Goal: Task Accomplishment & Management: Complete application form

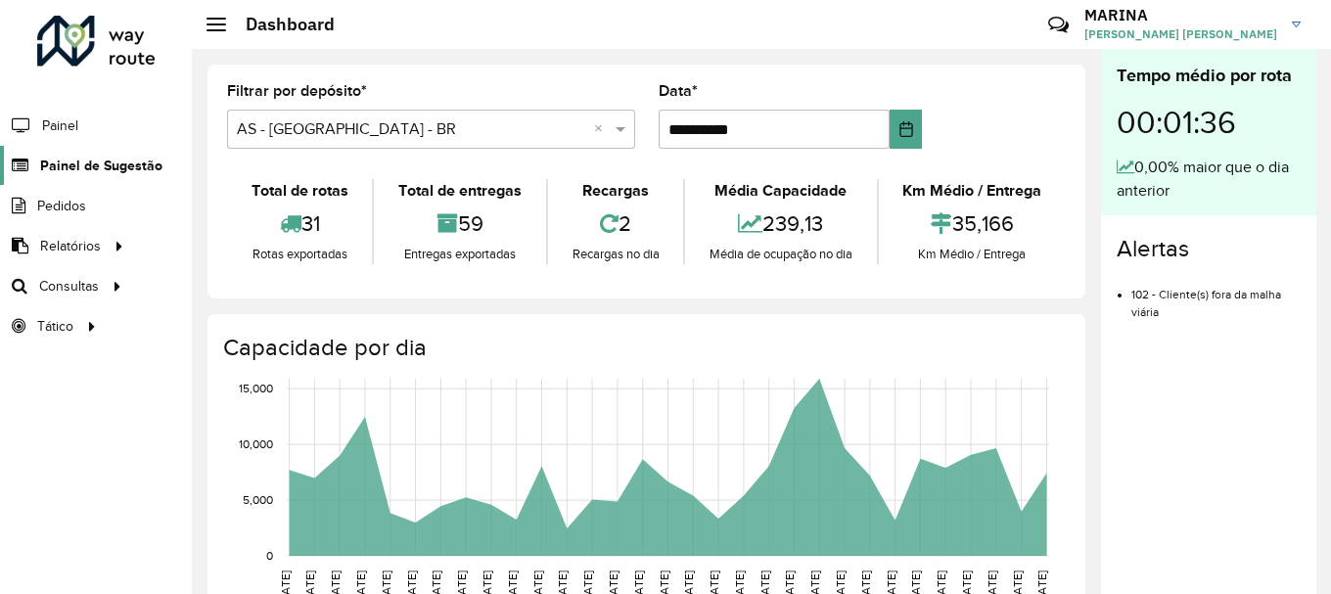
click at [109, 158] on span "Painel de Sugestão" at bounding box center [101, 166] width 122 height 21
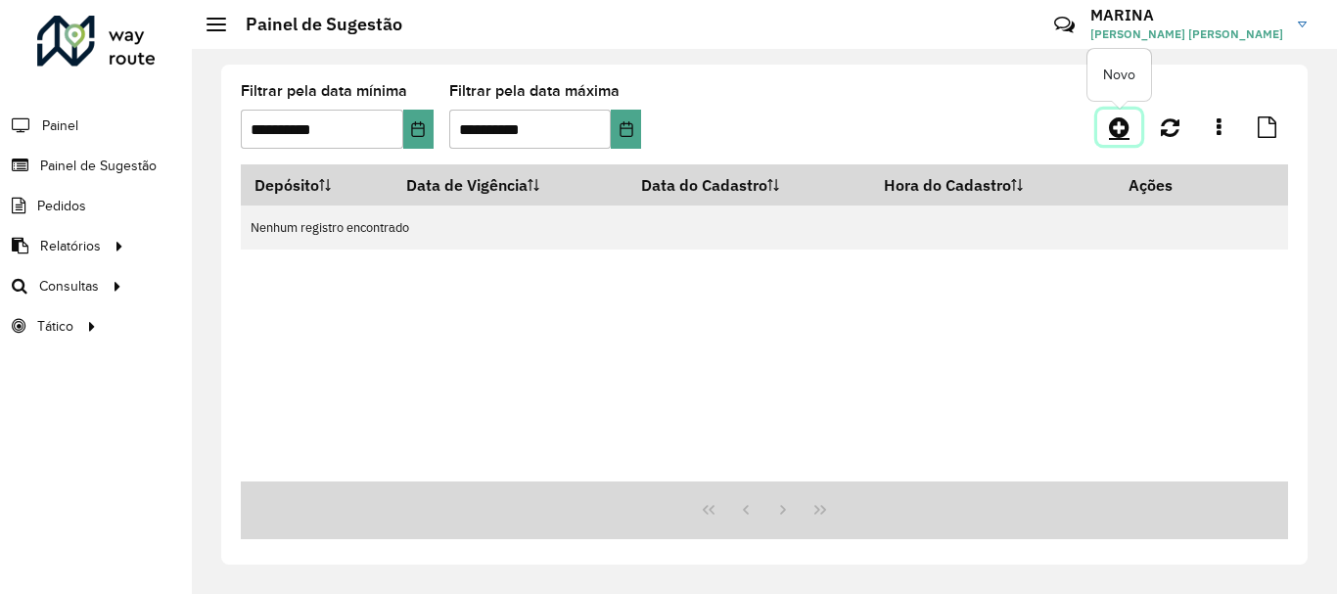
click at [1108, 127] on link at bounding box center [1119, 127] width 44 height 35
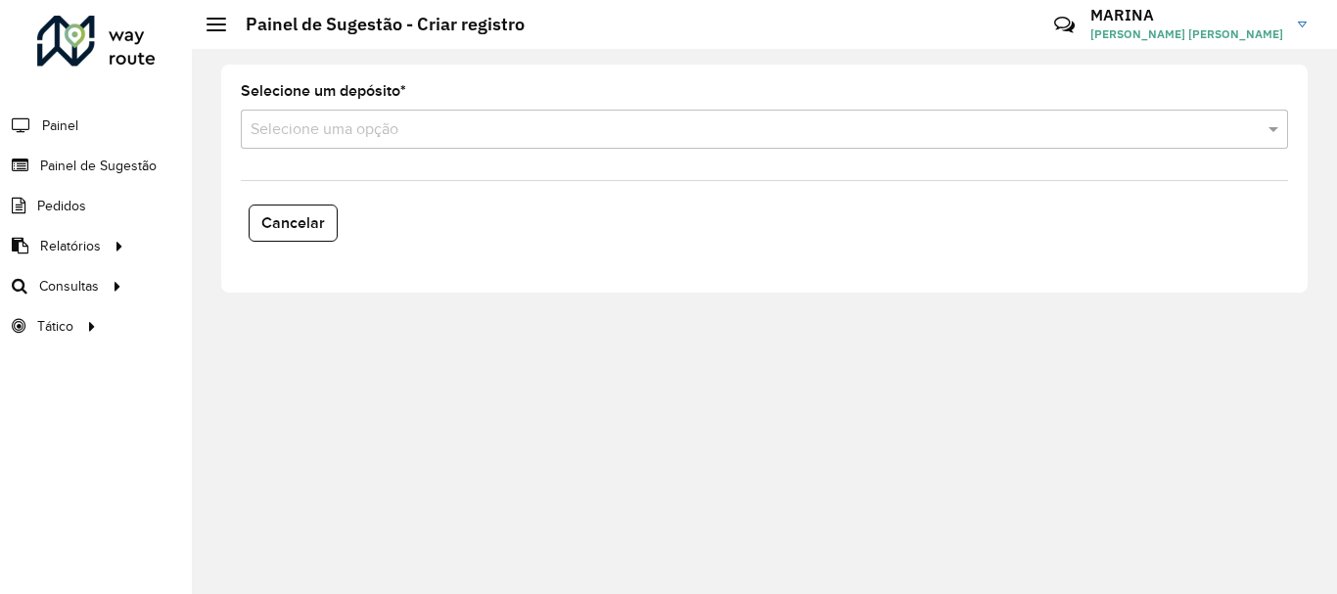
click at [346, 135] on input "text" at bounding box center [745, 129] width 989 height 23
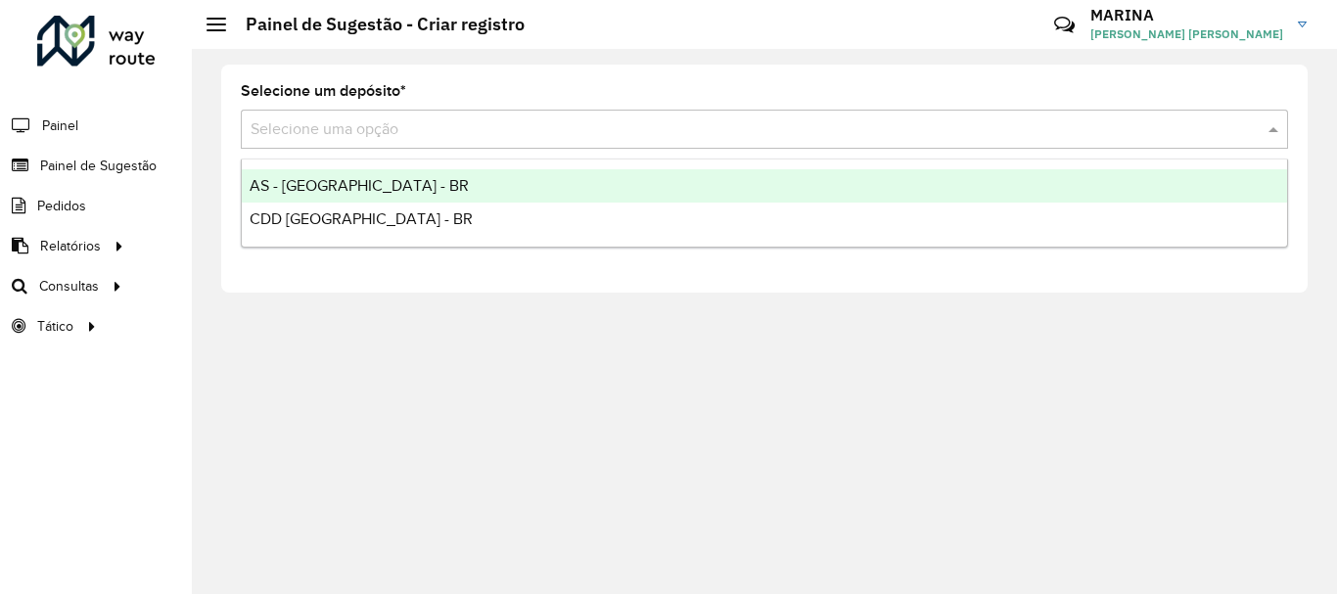
click at [346, 211] on span "CDD [GEOGRAPHIC_DATA] - BR" at bounding box center [361, 218] width 223 height 17
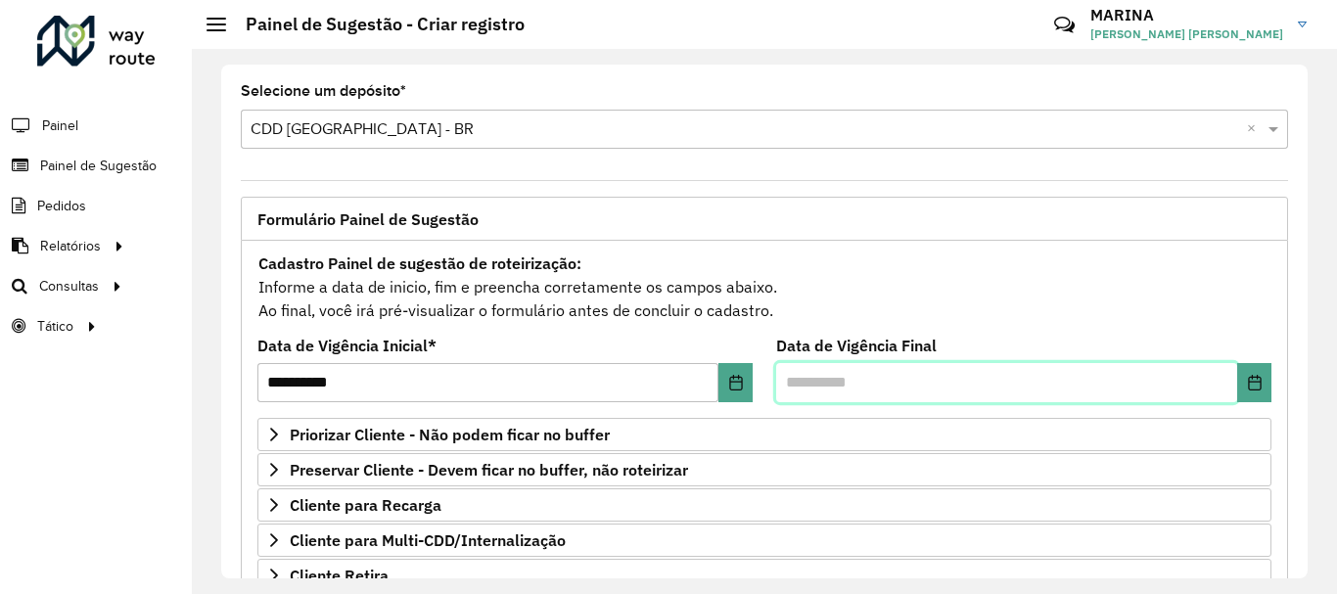
click at [1231, 381] on input "text" at bounding box center [1006, 382] width 461 height 39
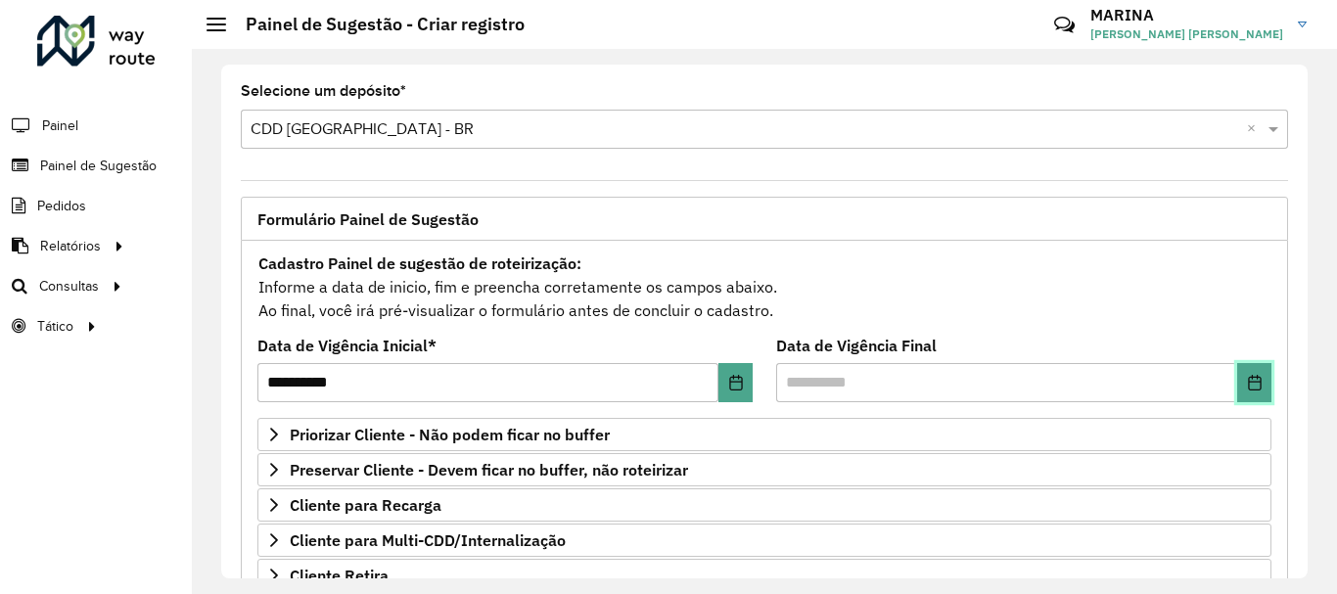
click at [1248, 380] on icon "Choose Date" at bounding box center [1254, 383] width 13 height 16
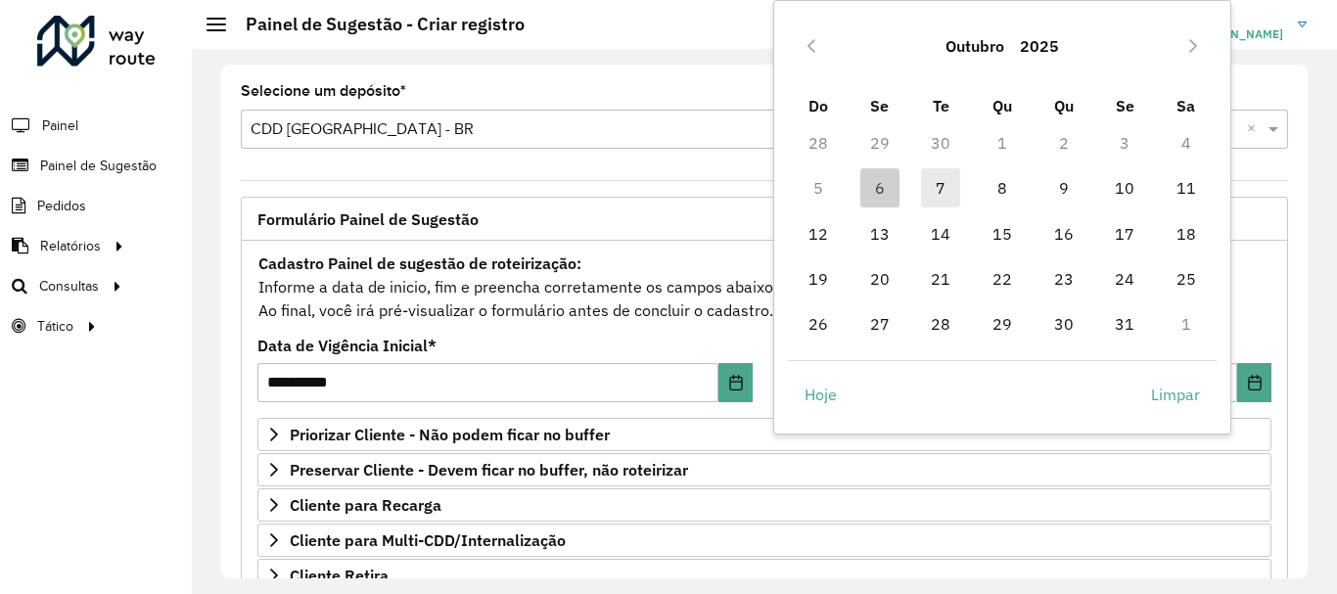
click at [944, 194] on span "7" at bounding box center [940, 187] width 39 height 39
type input "**********"
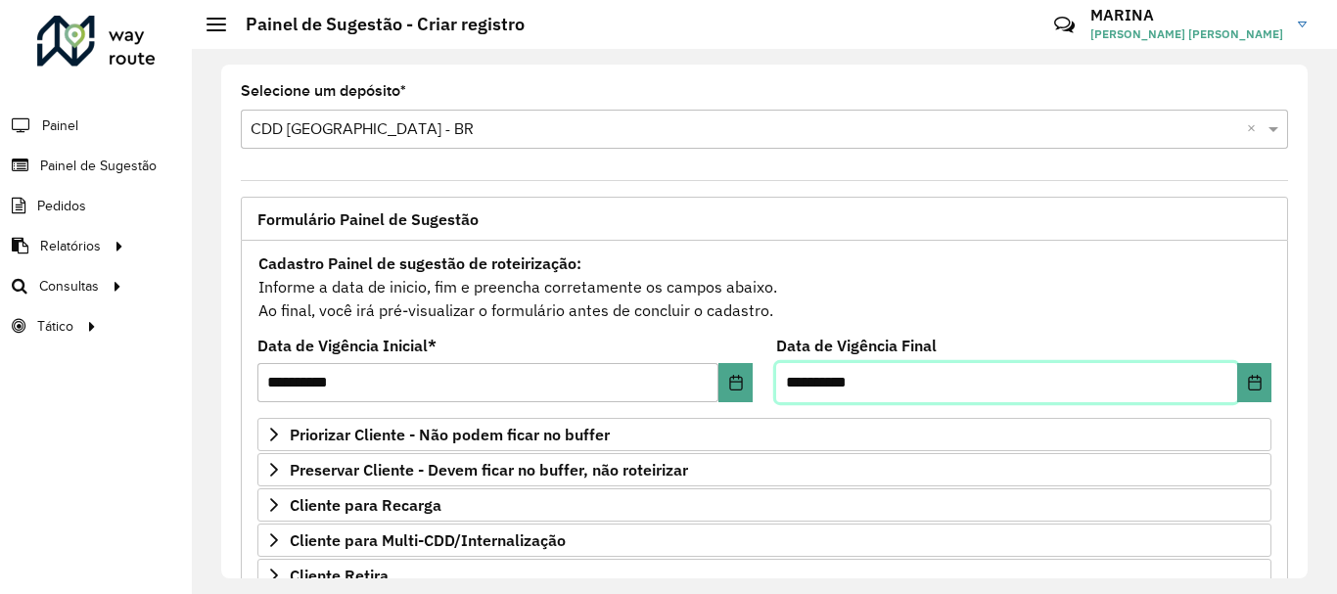
scroll to position [382, 0]
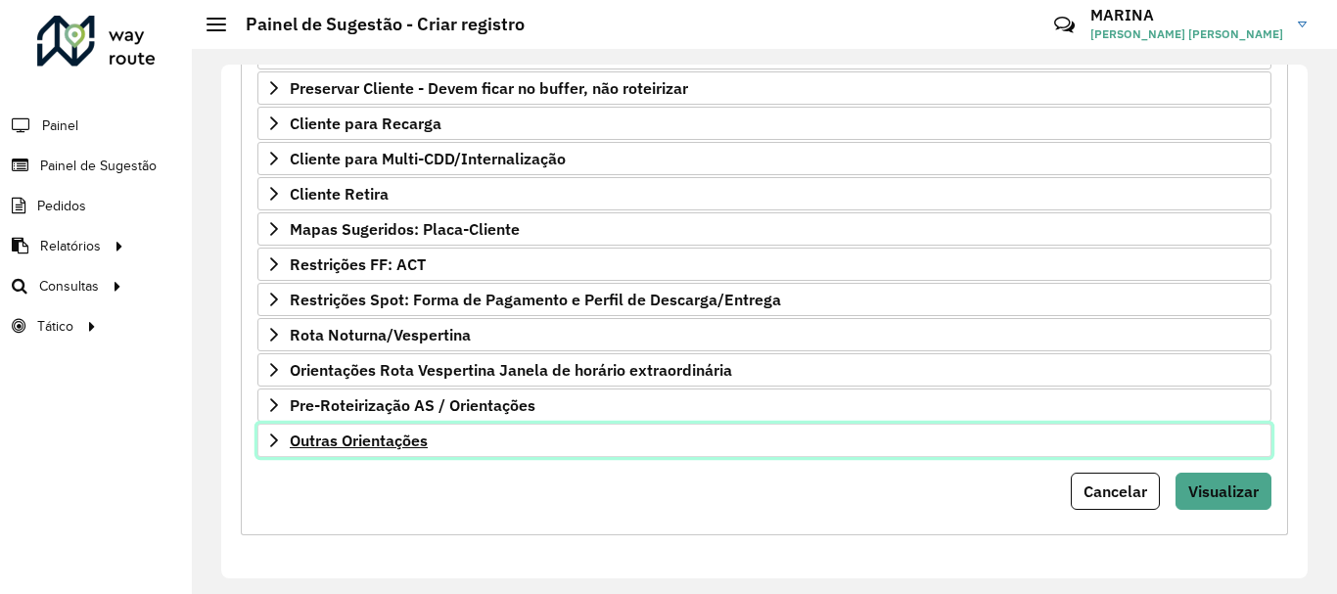
click at [377, 445] on span "Outras Orientações" at bounding box center [359, 441] width 138 height 16
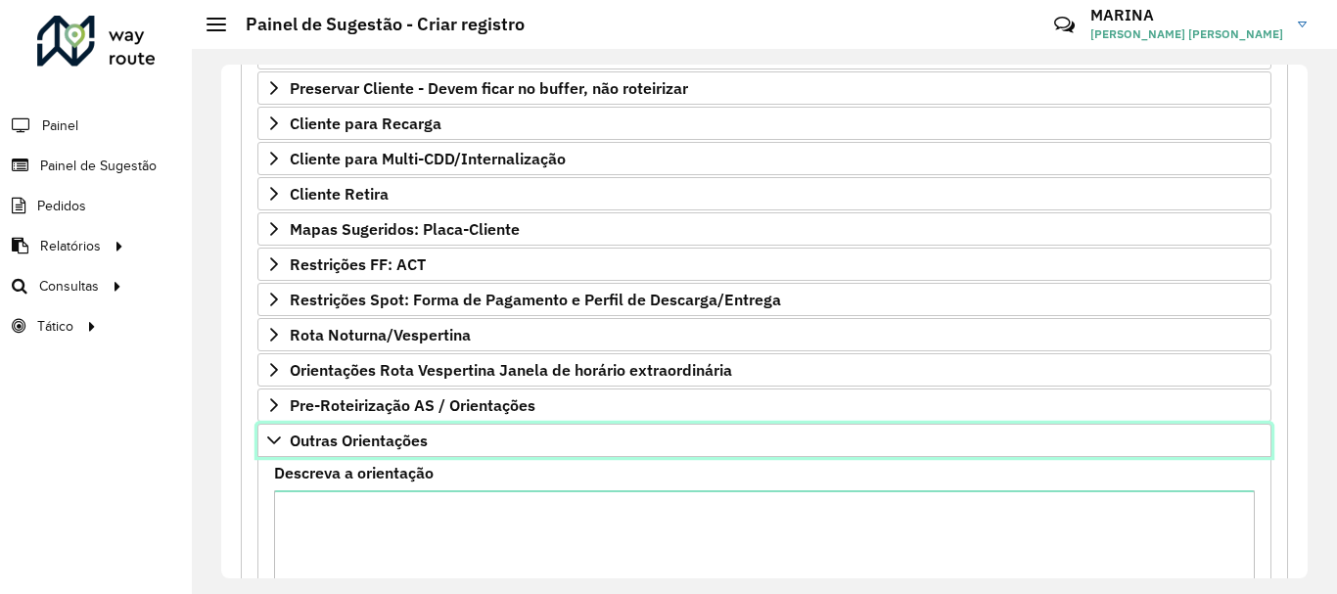
scroll to position [606, 0]
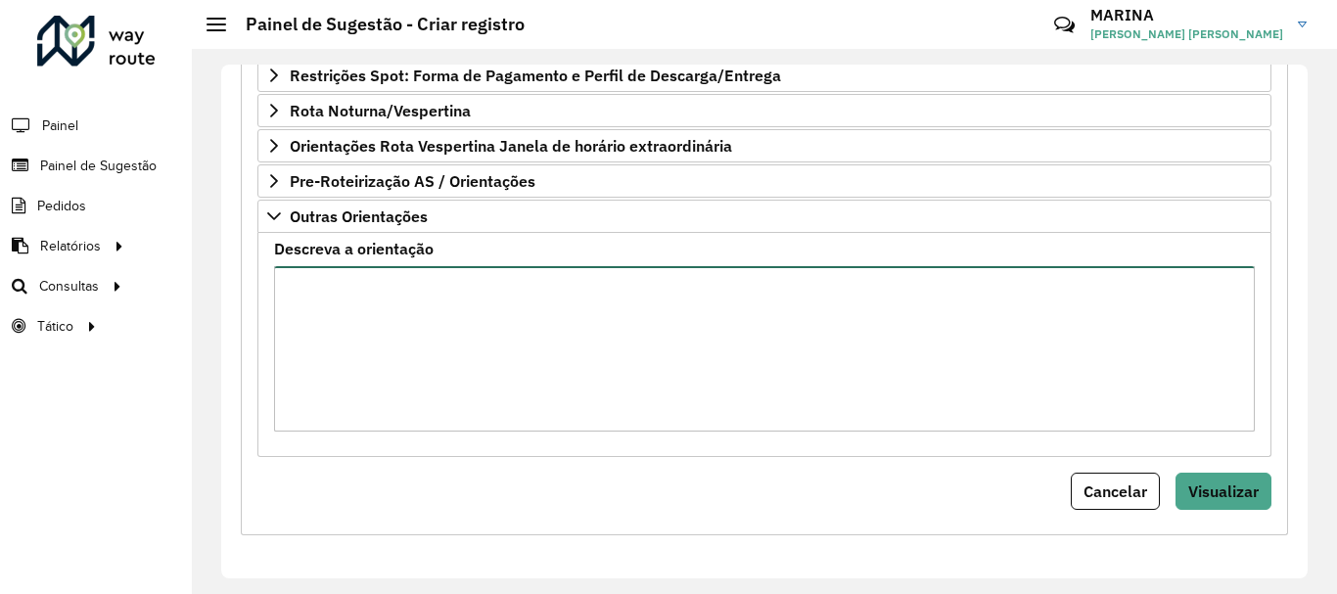
click at [475, 397] on textarea "Descreva a orientação" at bounding box center [764, 348] width 981 height 165
paste textarea "**********"
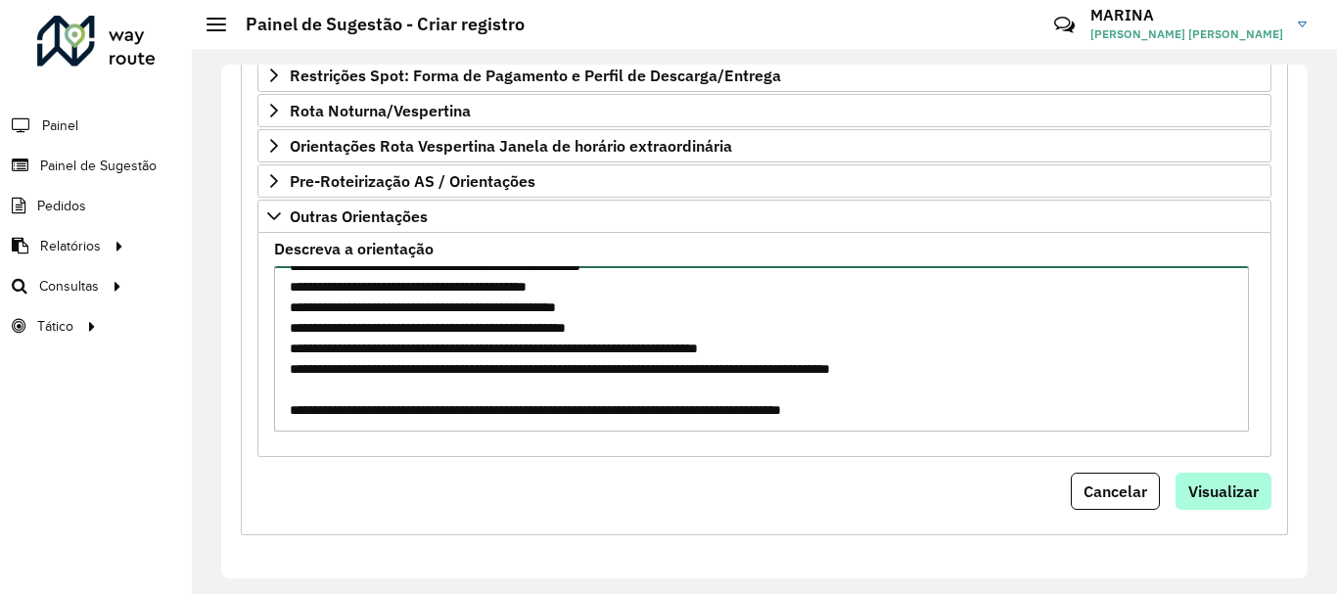
type textarea "**********"
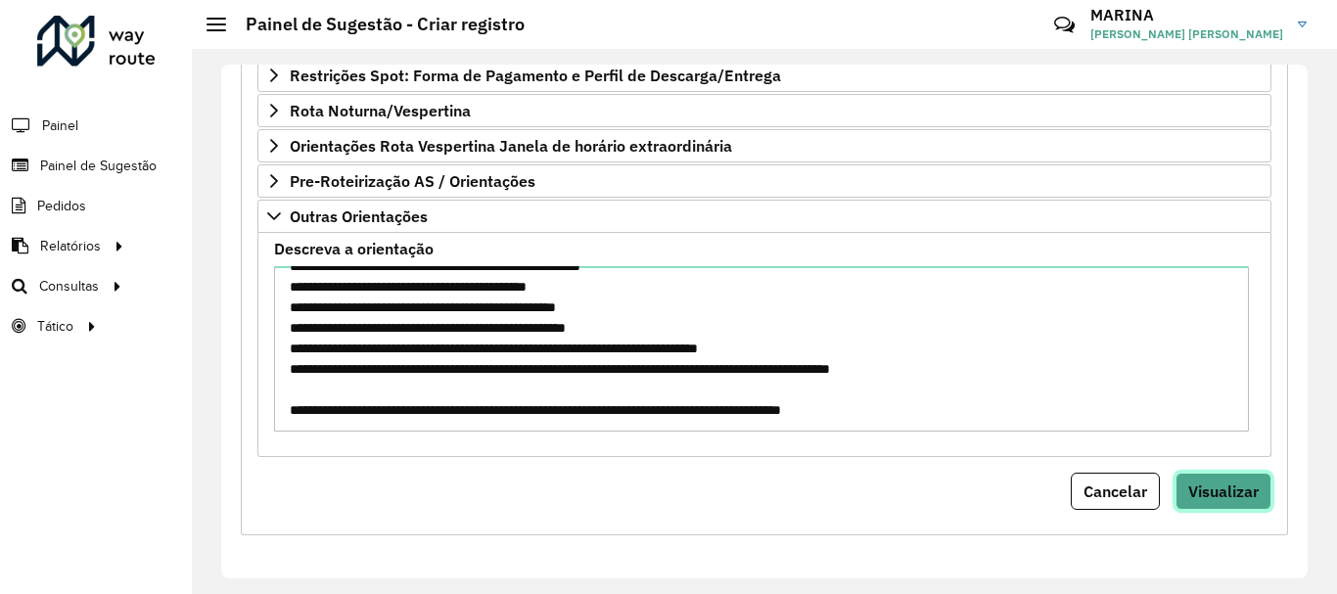
click at [1200, 495] on span "Visualizar" at bounding box center [1224, 492] width 70 height 20
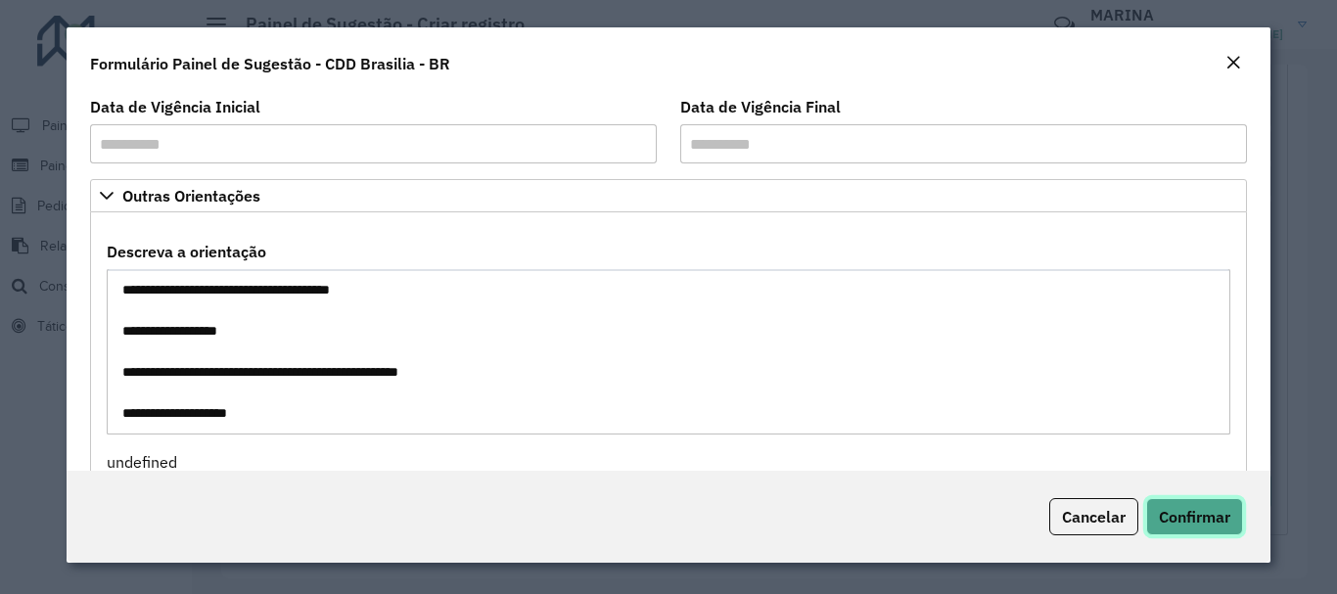
click at [1189, 516] on span "Confirmar" at bounding box center [1194, 517] width 71 height 20
